Goal: Task Accomplishment & Management: Manage account settings

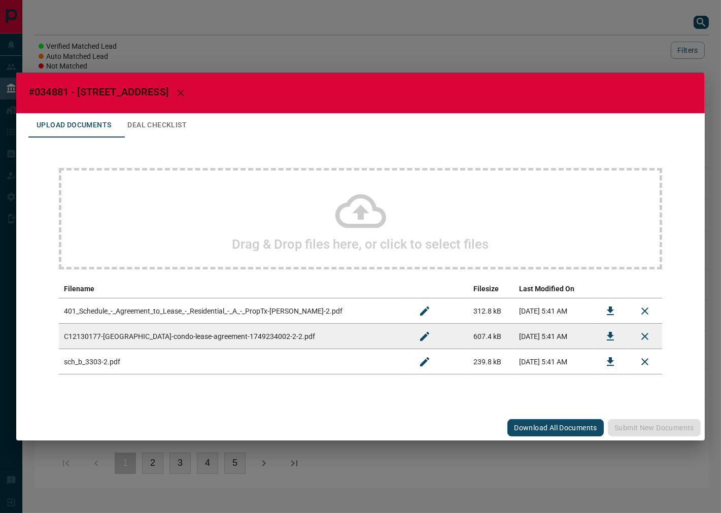
click at [46, 97] on span "#034881 - [STREET_ADDRESS]" at bounding box center [98, 92] width 140 height 12
copy span "034881"
click at [61, 89] on span "#034881 - [STREET_ADDRESS]" at bounding box center [98, 92] width 140 height 12
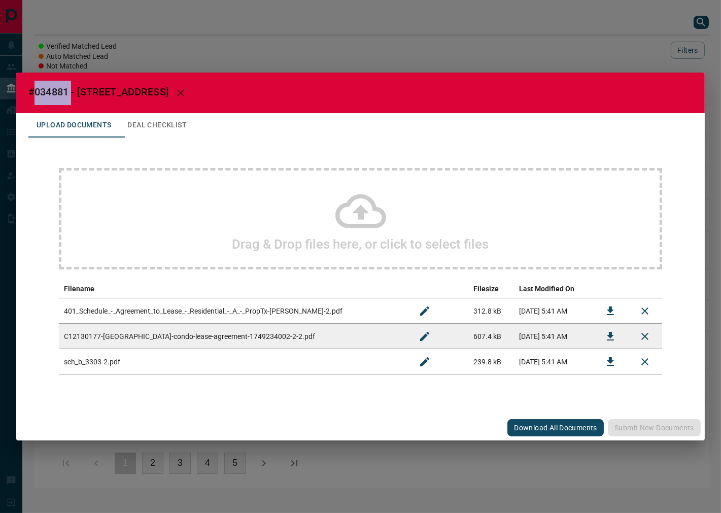
click at [618, 312] on button "Download" at bounding box center [610, 311] width 24 height 24
click at [605, 339] on icon "Download" at bounding box center [610, 336] width 12 height 12
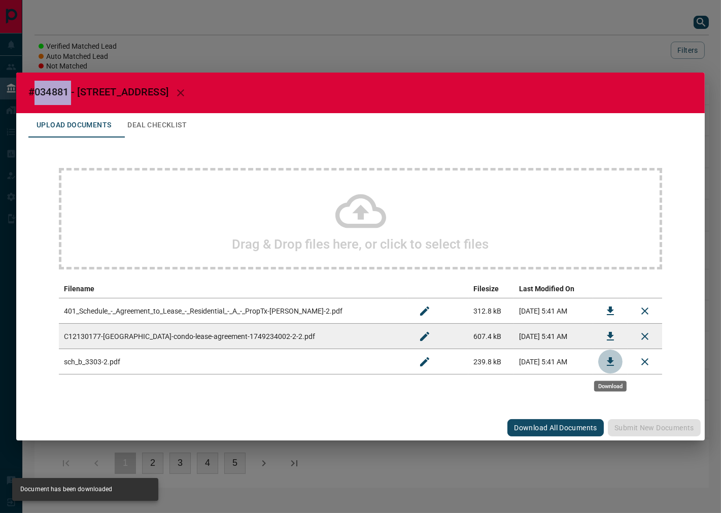
click at [604, 362] on icon "Download" at bounding box center [610, 362] width 12 height 12
click at [151, 109] on h2 "#034881 - [STREET_ADDRESS]" at bounding box center [360, 93] width 689 height 41
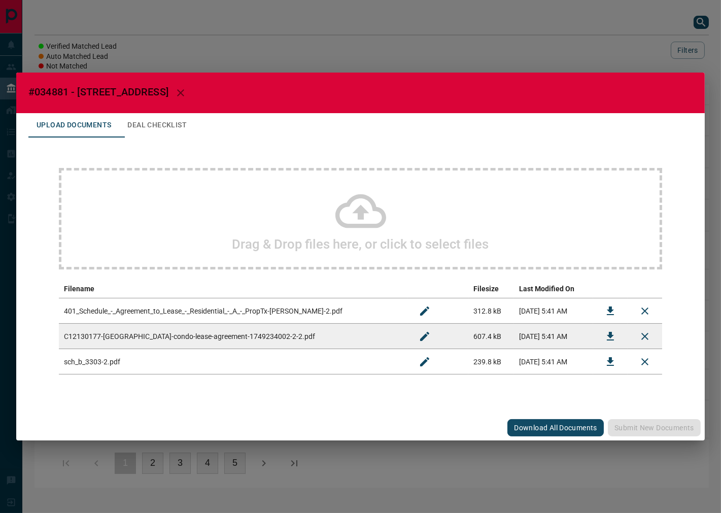
click at [155, 122] on button "Deal Checklist" at bounding box center [157, 125] width 76 height 24
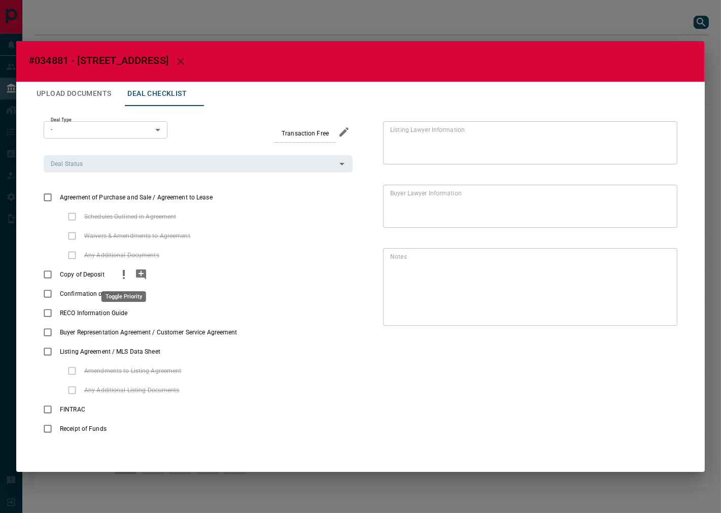
drag, startPoint x: 120, startPoint y: 276, endPoint x: 134, endPoint y: 278, distance: 14.3
click at [121, 276] on icon "priority" at bounding box center [124, 274] width 12 height 12
click at [136, 278] on icon "add note" at bounding box center [141, 274] width 12 height 12
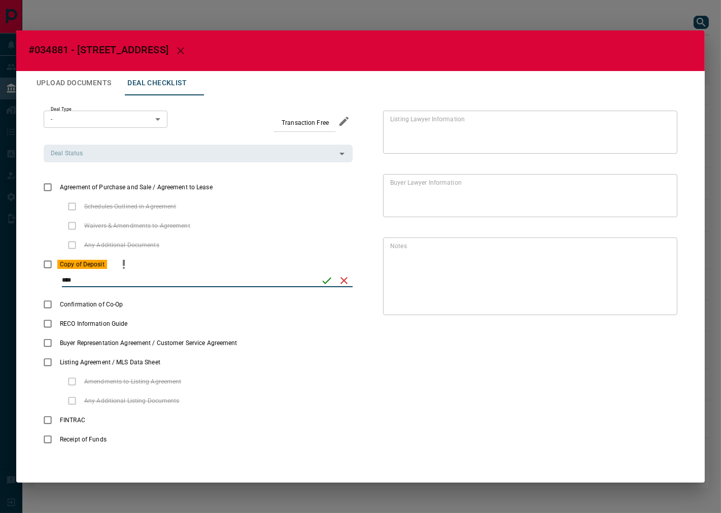
type input "****"
click at [323, 282] on icon "save" at bounding box center [327, 281] width 12 height 12
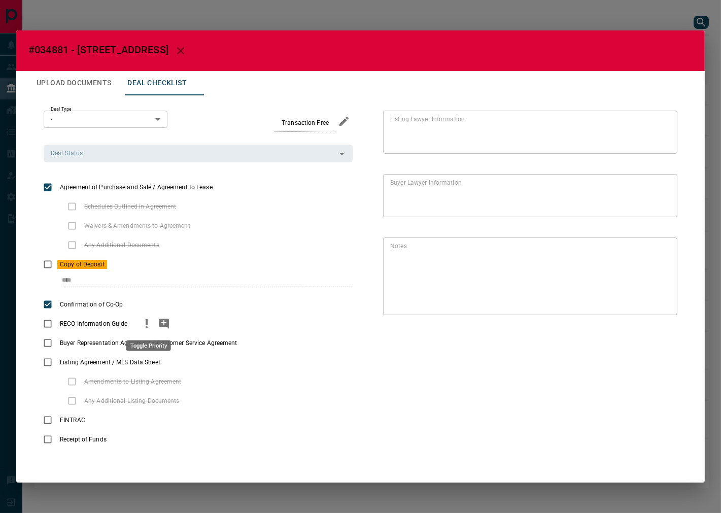
click at [144, 325] on icon "priority" at bounding box center [147, 324] width 12 height 12
click at [267, 342] on button "add note" at bounding box center [273, 342] width 17 height 19
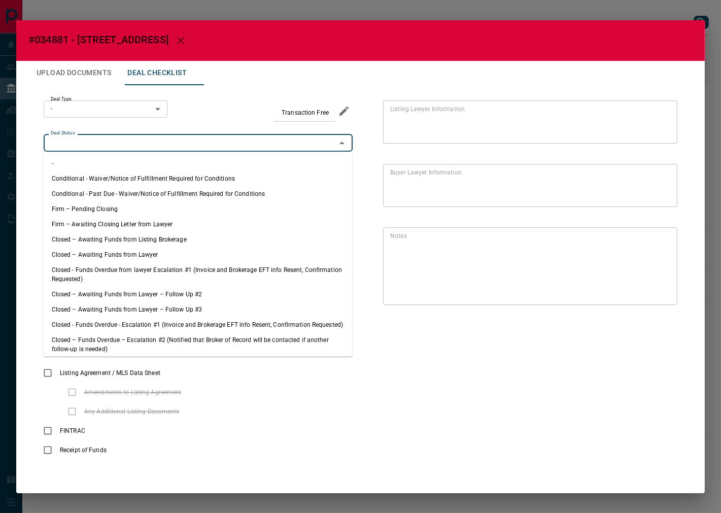
click at [125, 147] on input "Deal Status" at bounding box center [190, 143] width 286 height 11
click at [123, 202] on li "Firm – Pending Closing" at bounding box center [198, 208] width 309 height 15
type input "**********"
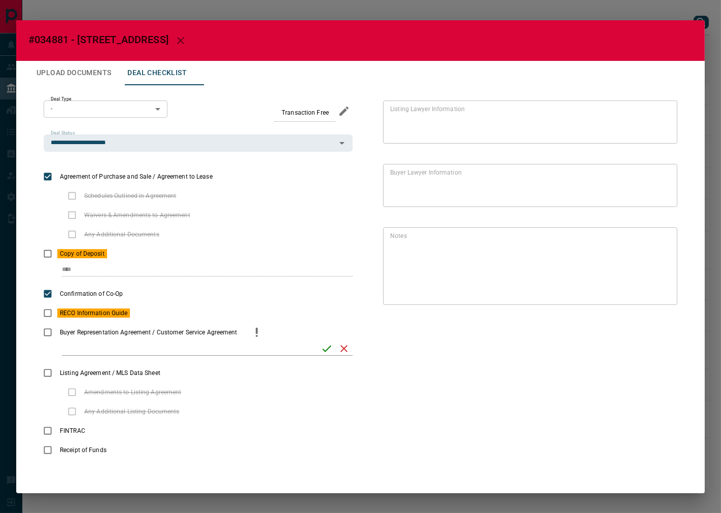
click at [104, 109] on body "Lead Transfers Leads Deals Listings Campaigns Quota Rules Agent Quotas Admin Mo…" at bounding box center [360, 249] width 721 height 498
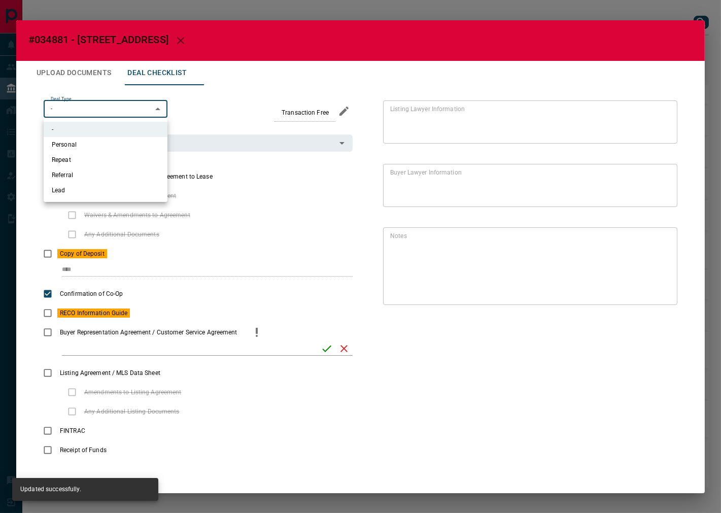
click at [107, 175] on li "Referral" at bounding box center [106, 174] width 124 height 15
type input "*"
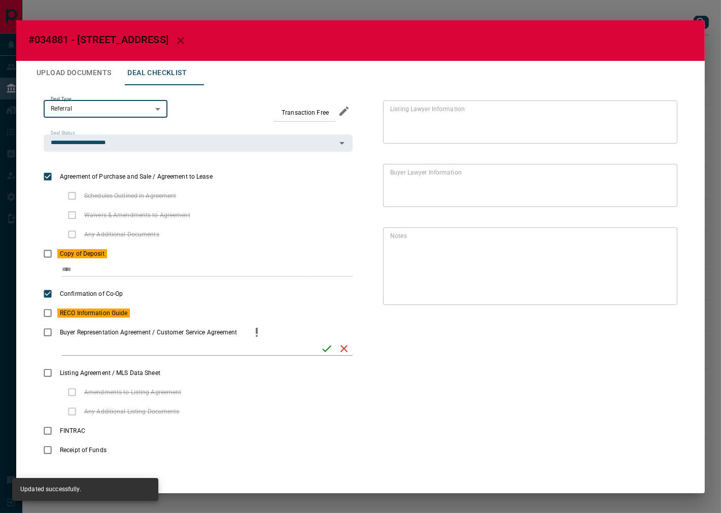
click at [265, 343] on input "checklist input" at bounding box center [188, 348] width 252 height 13
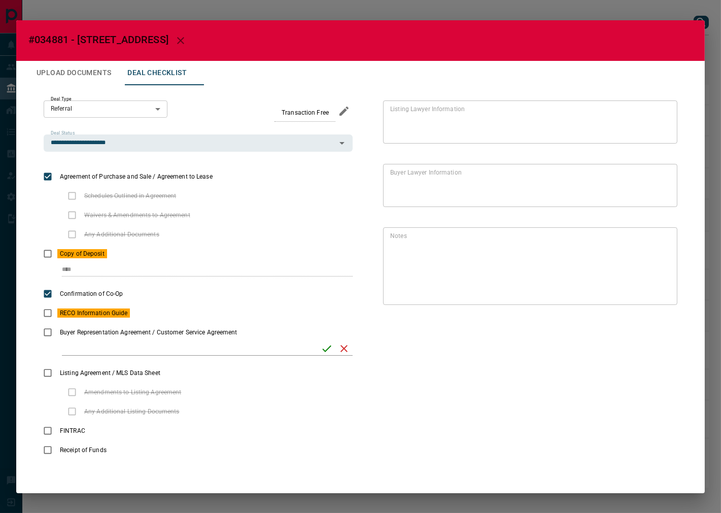
click at [259, 336] on icon "priority" at bounding box center [257, 332] width 12 height 12
click at [231, 173] on icon "priority" at bounding box center [232, 175] width 2 height 6
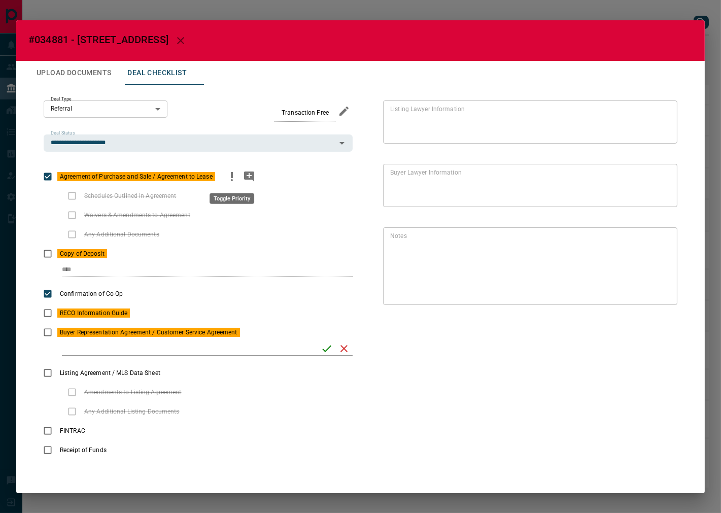
click at [231, 174] on icon "priority" at bounding box center [232, 175] width 2 height 6
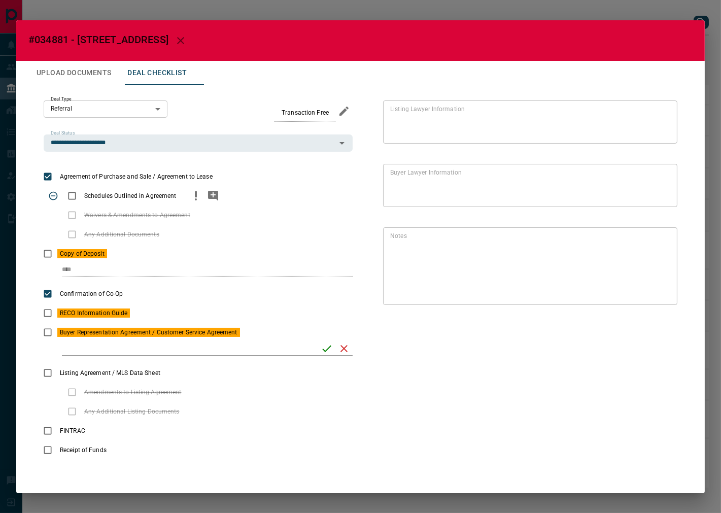
click at [185, 196] on div "Schedules Outlined in Agreement" at bounding box center [198, 195] width 309 height 19
click at [192, 197] on icon "priority" at bounding box center [196, 196] width 12 height 12
click at [215, 190] on icon "add note" at bounding box center [213, 196] width 12 height 12
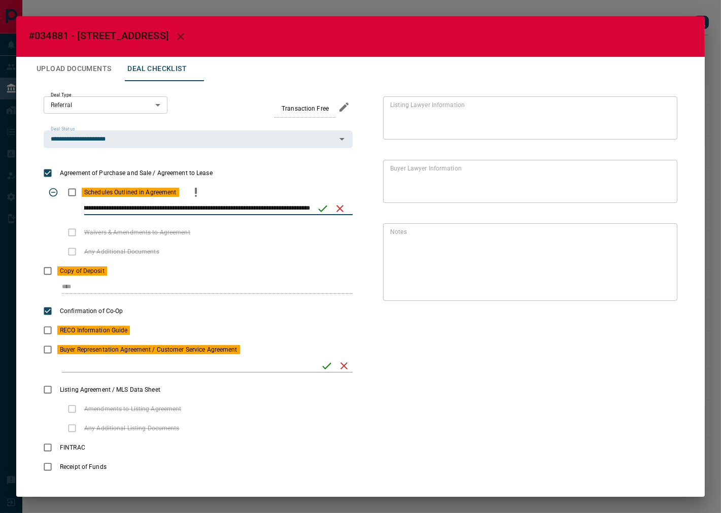
scroll to position [0, 49]
type input "**********"
click at [319, 212] on icon "save" at bounding box center [323, 208] width 12 height 12
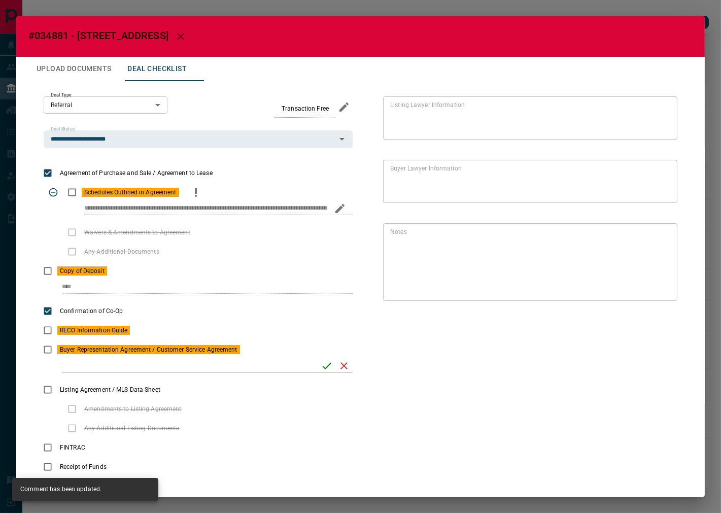
click at [54, 76] on button "Upload Documents" at bounding box center [73, 69] width 91 height 24
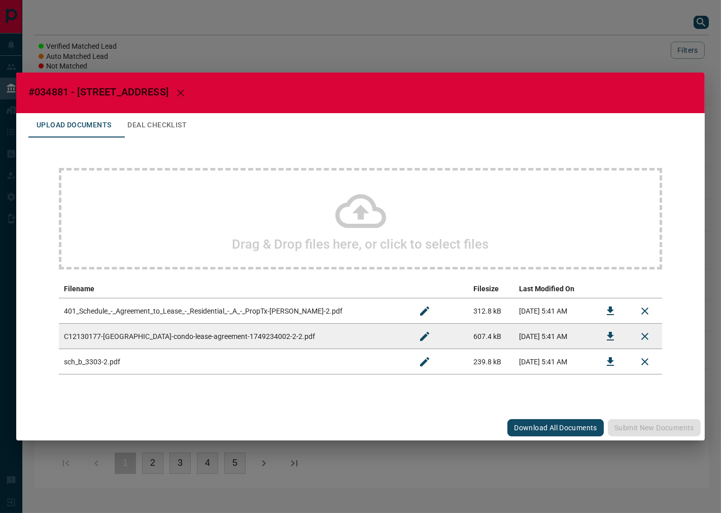
click at [153, 110] on h2 "#034881 - [STREET_ADDRESS]" at bounding box center [360, 93] width 689 height 41
click at [193, 146] on div "Drag & Drop files here, or click to select files Filename Filesize Last Modifie…" at bounding box center [360, 271] width 664 height 267
click at [190, 123] on button "Deal Checklist" at bounding box center [157, 125] width 76 height 24
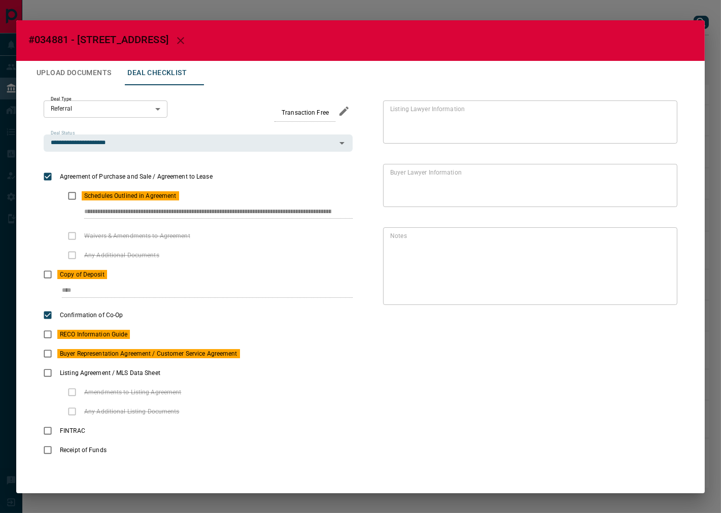
click at [75, 78] on button "Upload Documents" at bounding box center [73, 73] width 91 height 24
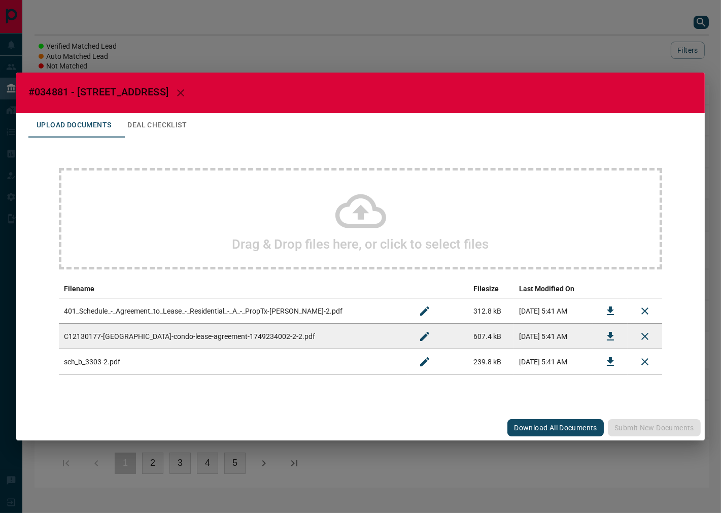
click at [210, 211] on div "Drag & Drop files here, or click to select files" at bounding box center [360, 218] width 603 height 101
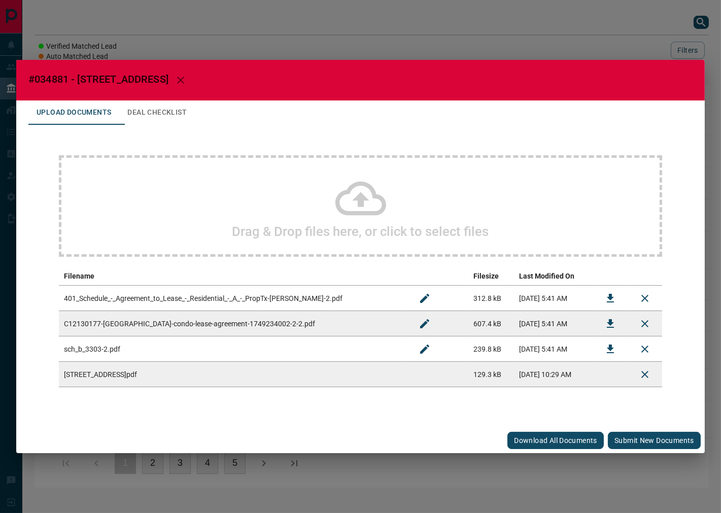
drag, startPoint x: 660, startPoint y: 438, endPoint x: 653, endPoint y: 429, distance: 12.0
click at [659, 438] on button "Submit new documents" at bounding box center [654, 440] width 93 height 17
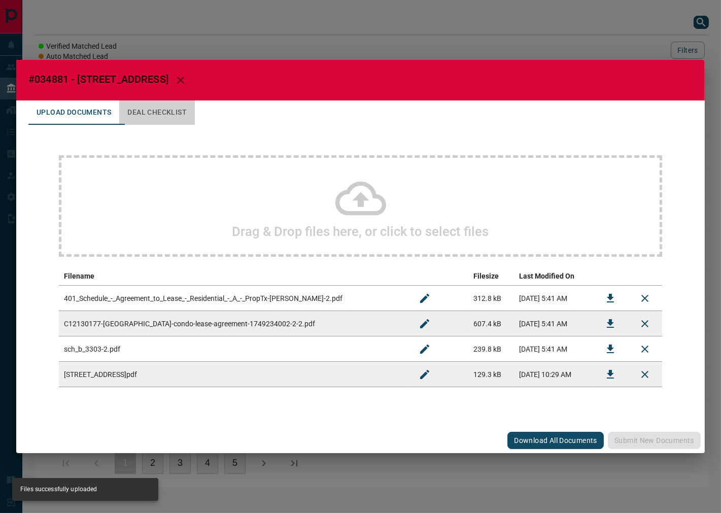
click at [181, 117] on button "Deal Checklist" at bounding box center [157, 112] width 76 height 24
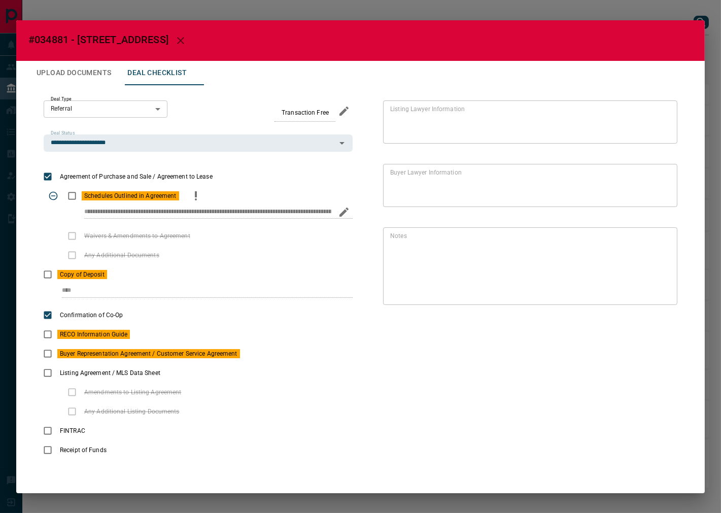
click at [80, 215] on div "**********" at bounding box center [198, 216] width 309 height 21
drag, startPoint x: 85, startPoint y: 212, endPoint x: 356, endPoint y: 145, distance: 279.3
click at [406, 220] on div "**********" at bounding box center [360, 280] width 664 height 390
click at [184, 42] on icon "button" at bounding box center [180, 40] width 7 height 7
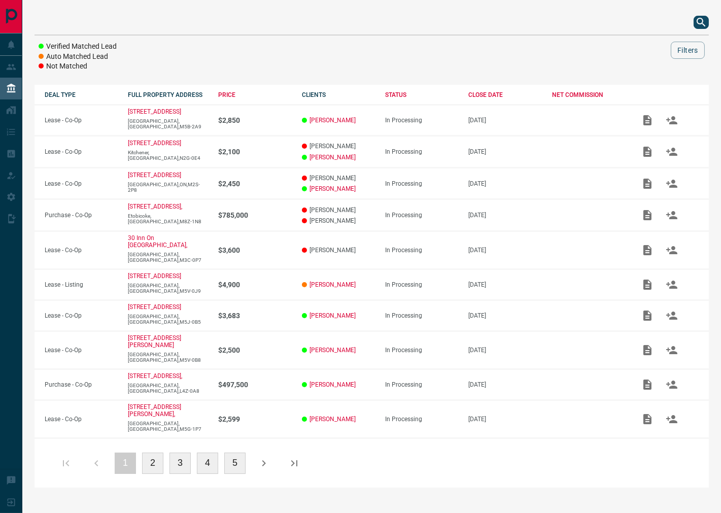
click at [694, 14] on div at bounding box center [372, 22] width 674 height 24
click at [696, 17] on icon "search button" at bounding box center [701, 22] width 12 height 12
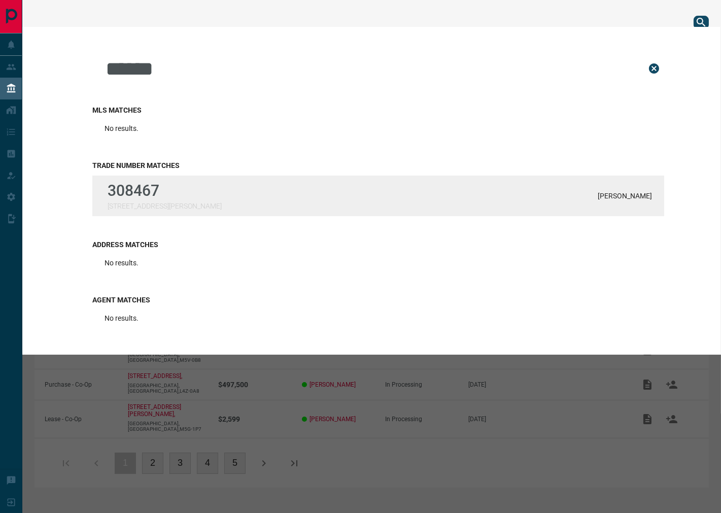
type input "******"
click at [190, 194] on p "308467" at bounding box center [165, 191] width 114 height 18
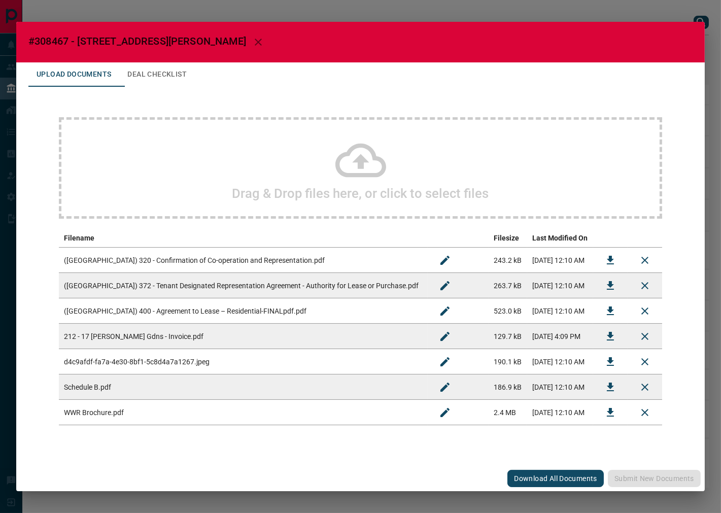
click at [149, 74] on button "Deal Checklist" at bounding box center [157, 74] width 76 height 24
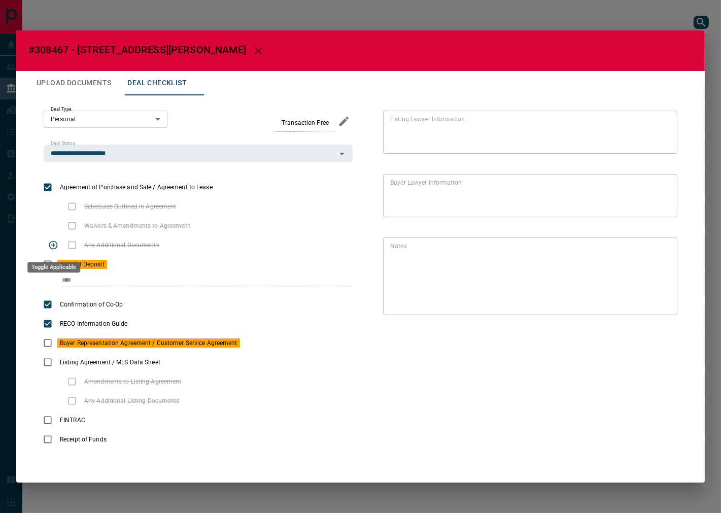
click at [48, 262] on div "Toggle Applicable" at bounding box center [53, 267] width 53 height 11
click at [121, 266] on icon "priority" at bounding box center [124, 264] width 12 height 12
click at [262, 345] on icon "priority" at bounding box center [257, 343] width 12 height 12
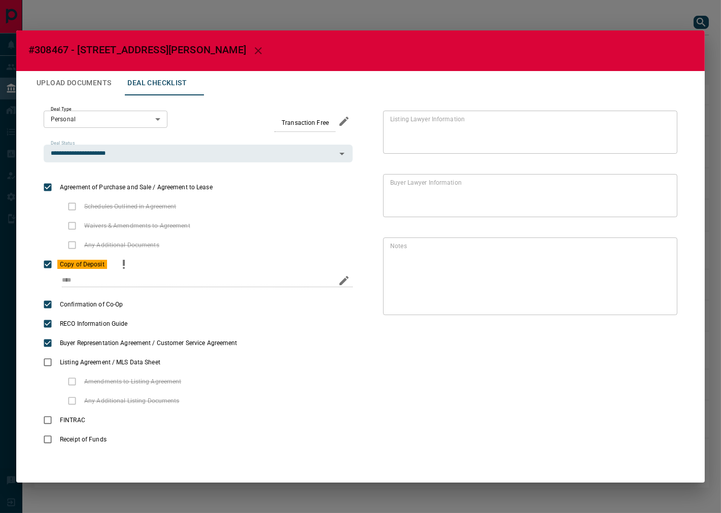
click at [112, 267] on div "Copy of Deposit" at bounding box center [198, 264] width 309 height 19
click at [118, 266] on icon "priority" at bounding box center [124, 264] width 12 height 12
click at [669, 308] on button "Edit" at bounding box center [661, 311] width 17 height 20
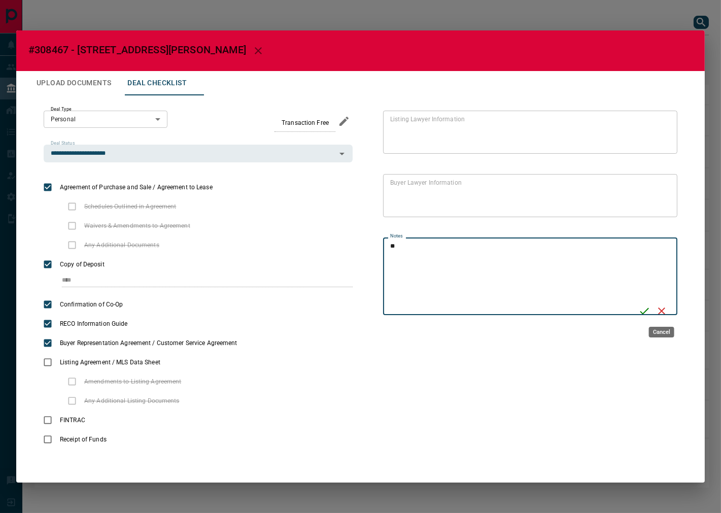
type textarea "*"
type textarea "**********"
click at [647, 306] on icon "Save" at bounding box center [644, 311] width 12 height 12
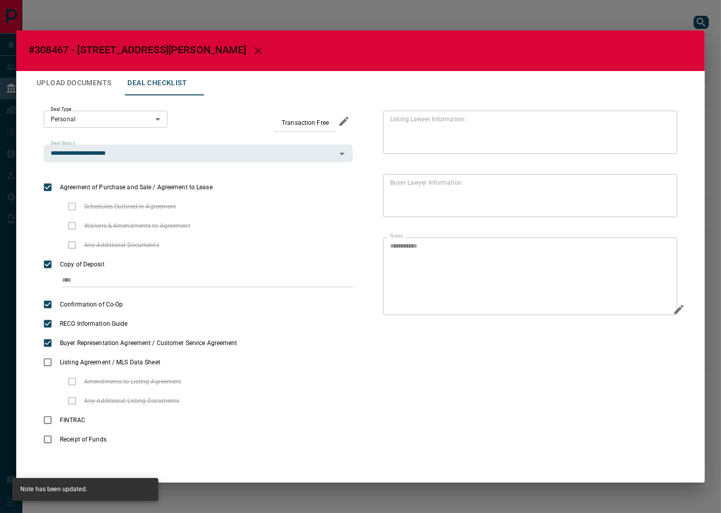
click at [88, 83] on button "Upload Documents" at bounding box center [73, 83] width 91 height 24
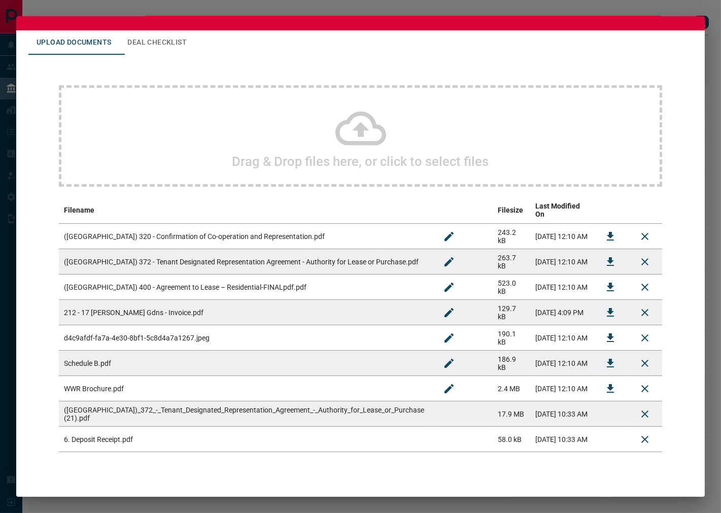
scroll to position [39, 0]
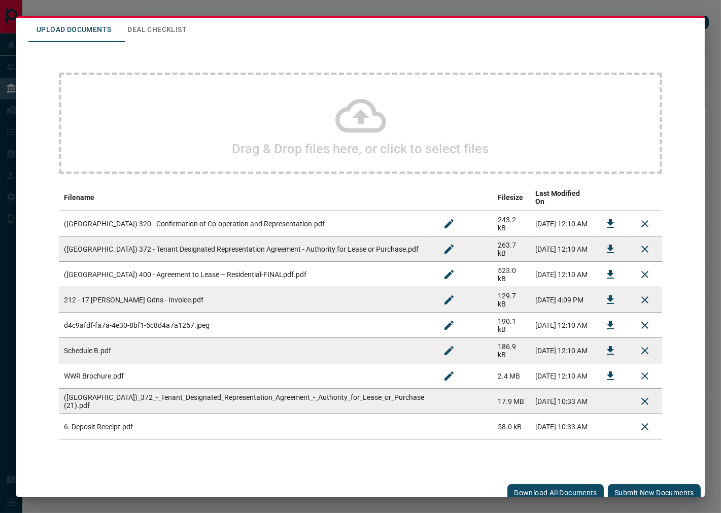
click at [622, 484] on button "Submit new documents" at bounding box center [654, 492] width 93 height 17
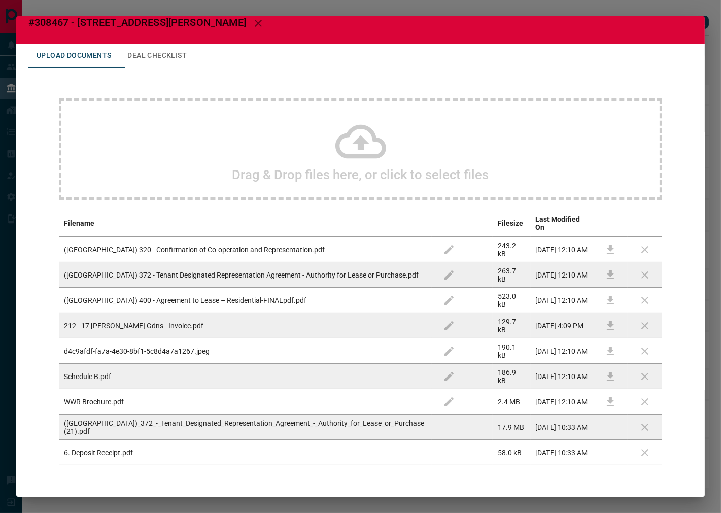
scroll to position [0, 0]
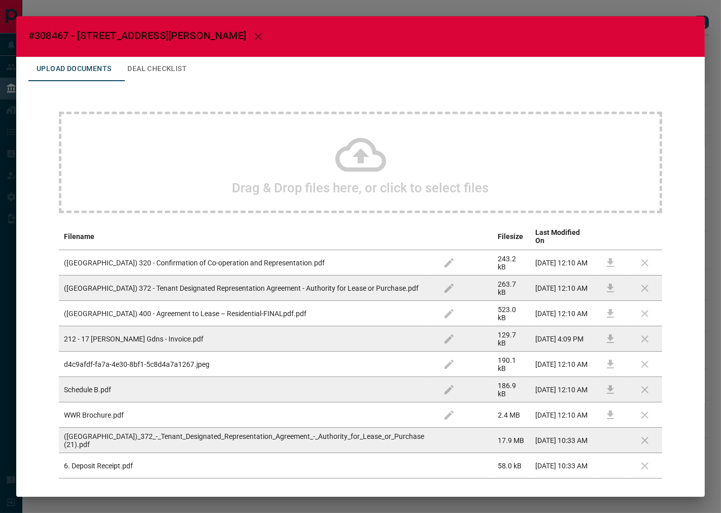
click at [160, 74] on button "Deal Checklist" at bounding box center [157, 69] width 76 height 24
